Goal: Navigation & Orientation: Go to known website

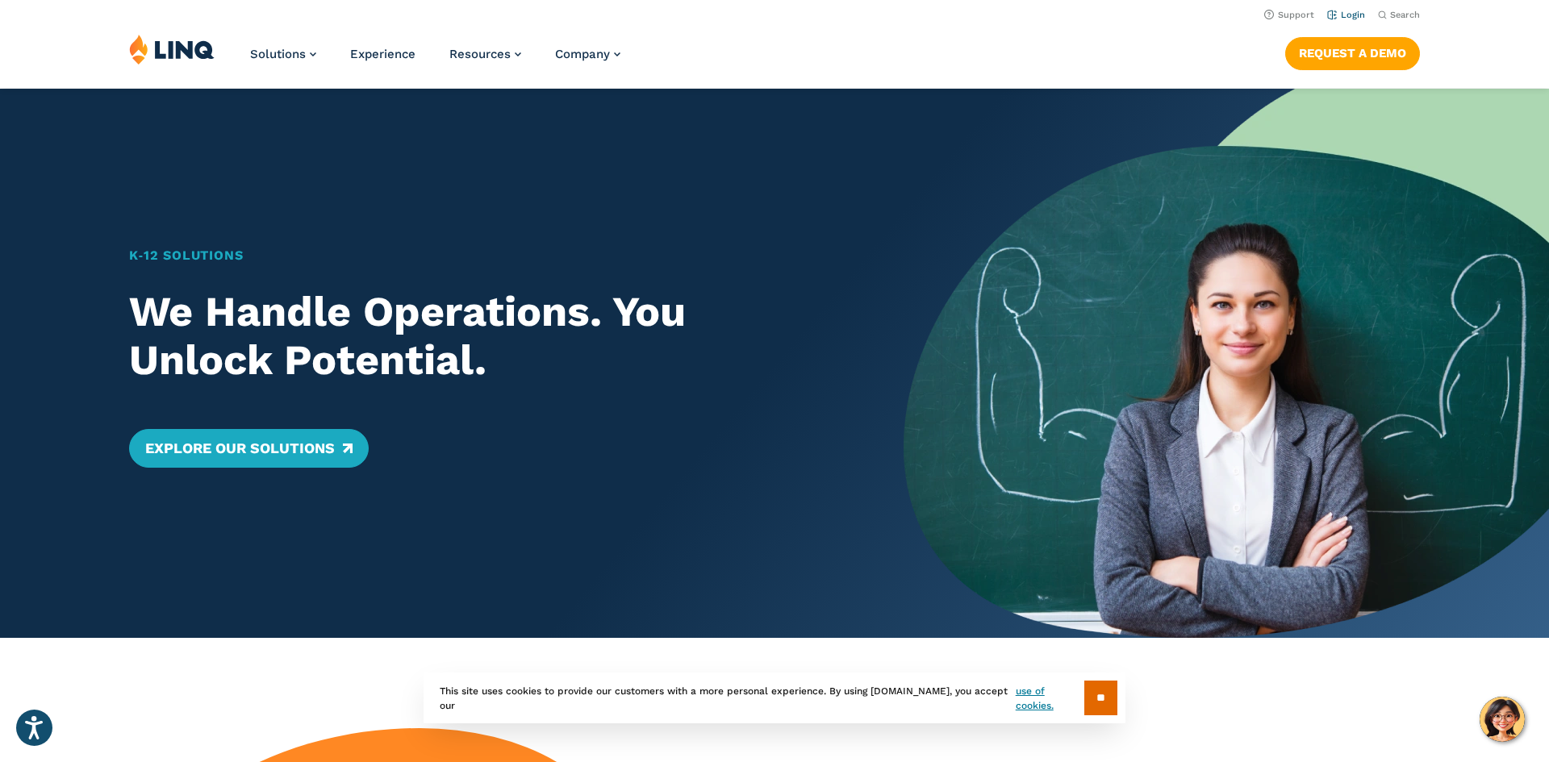
click at [1354, 10] on link "Login" at bounding box center [1346, 15] width 38 height 10
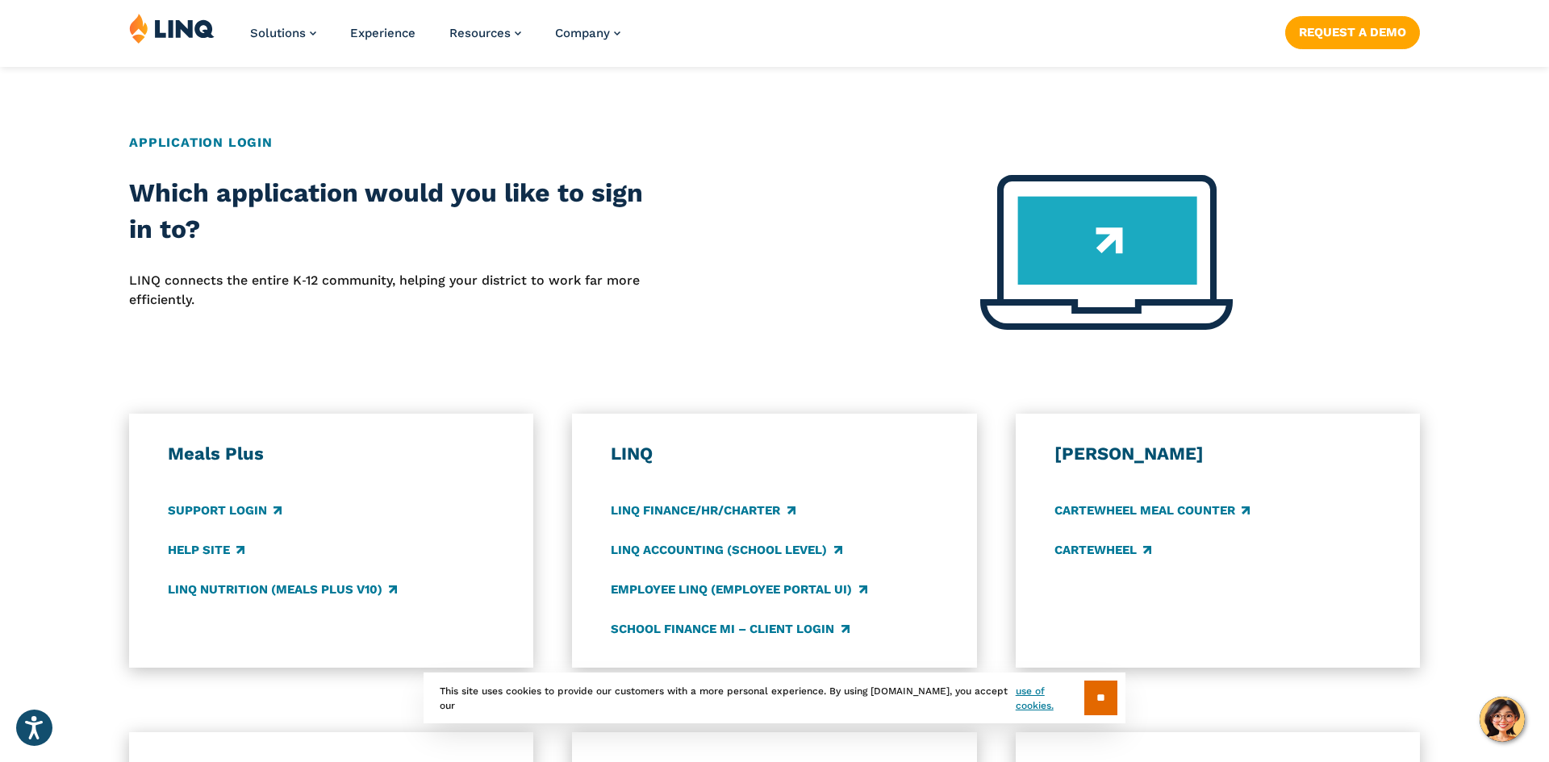
scroll to position [562, 0]
